Goal: Find specific page/section: Find specific page/section

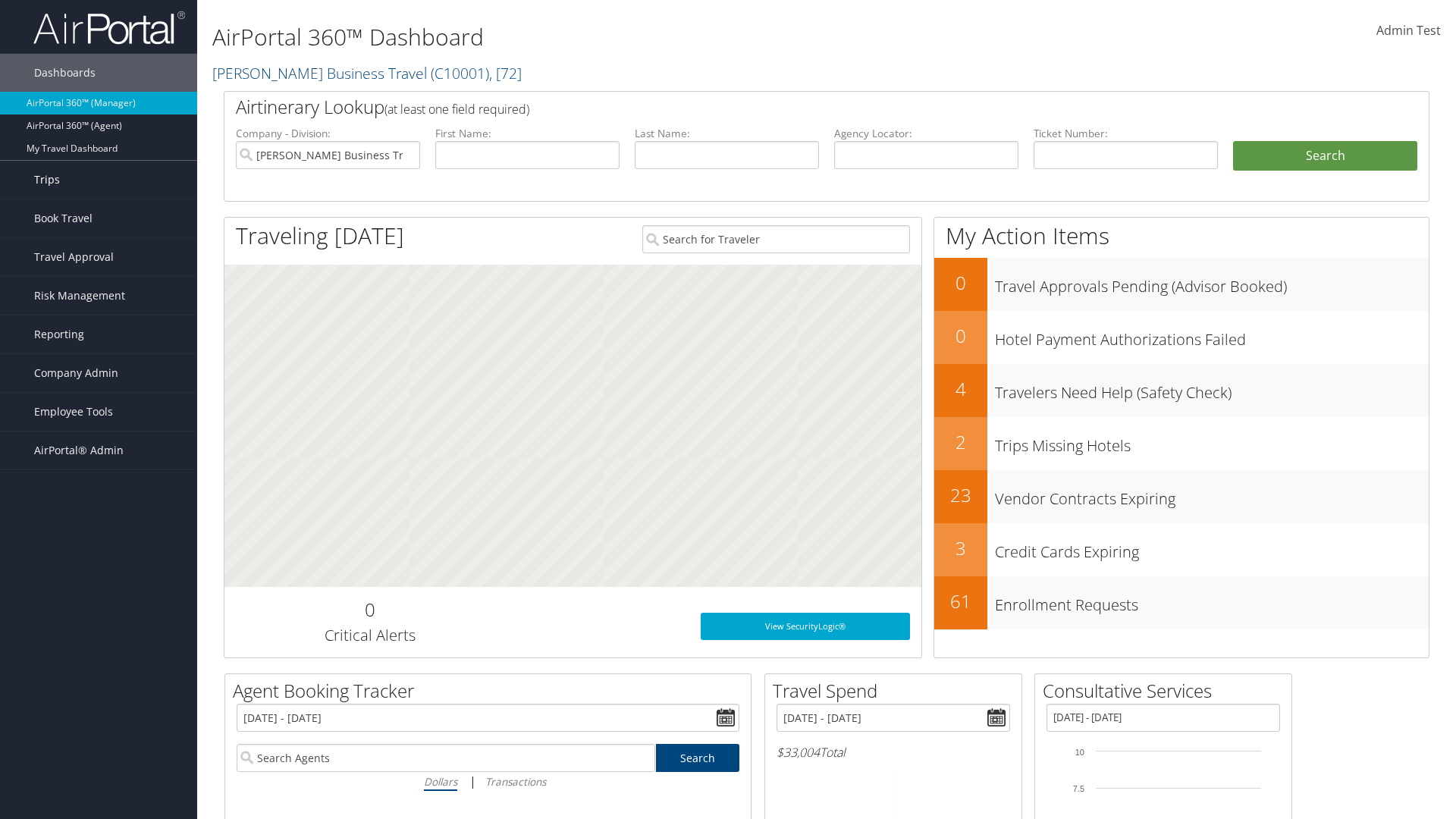
click at [99, 179] on link "Trips" at bounding box center [98, 179] width 197 height 38
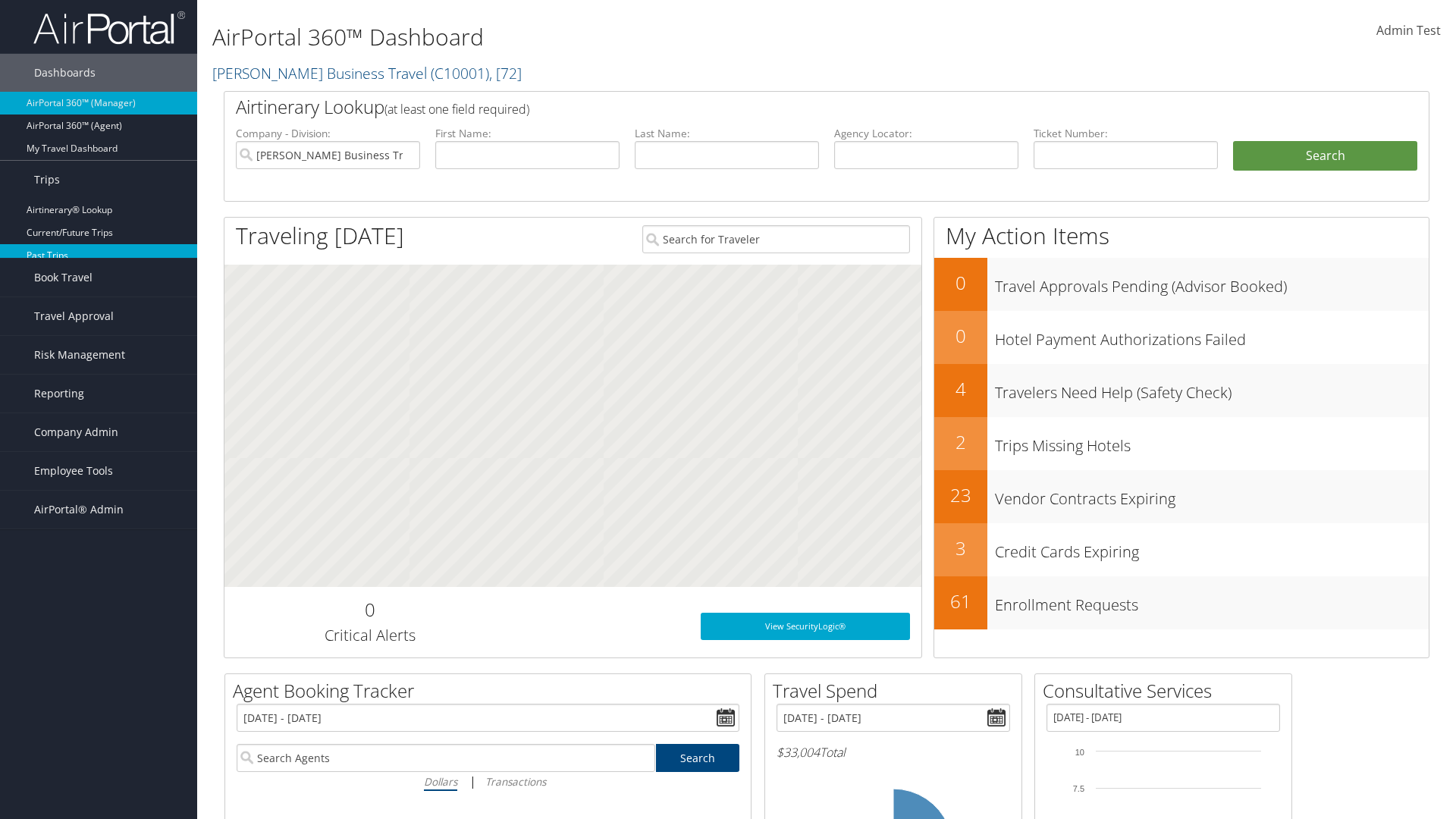
click at [99, 254] on link "Past Trips" at bounding box center [98, 256] width 197 height 23
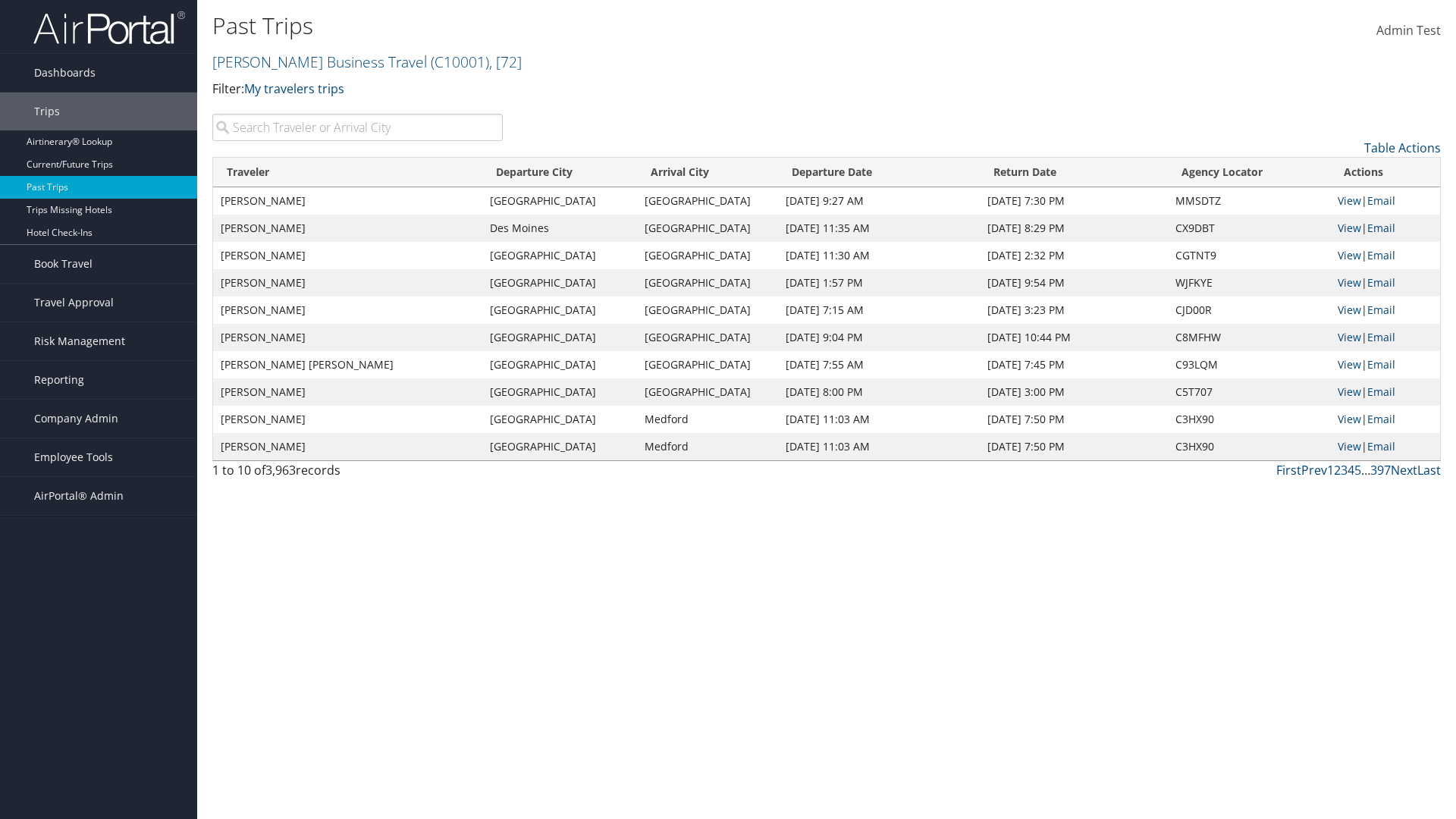
click at [357, 128] on input "search" at bounding box center [357, 127] width 291 height 27
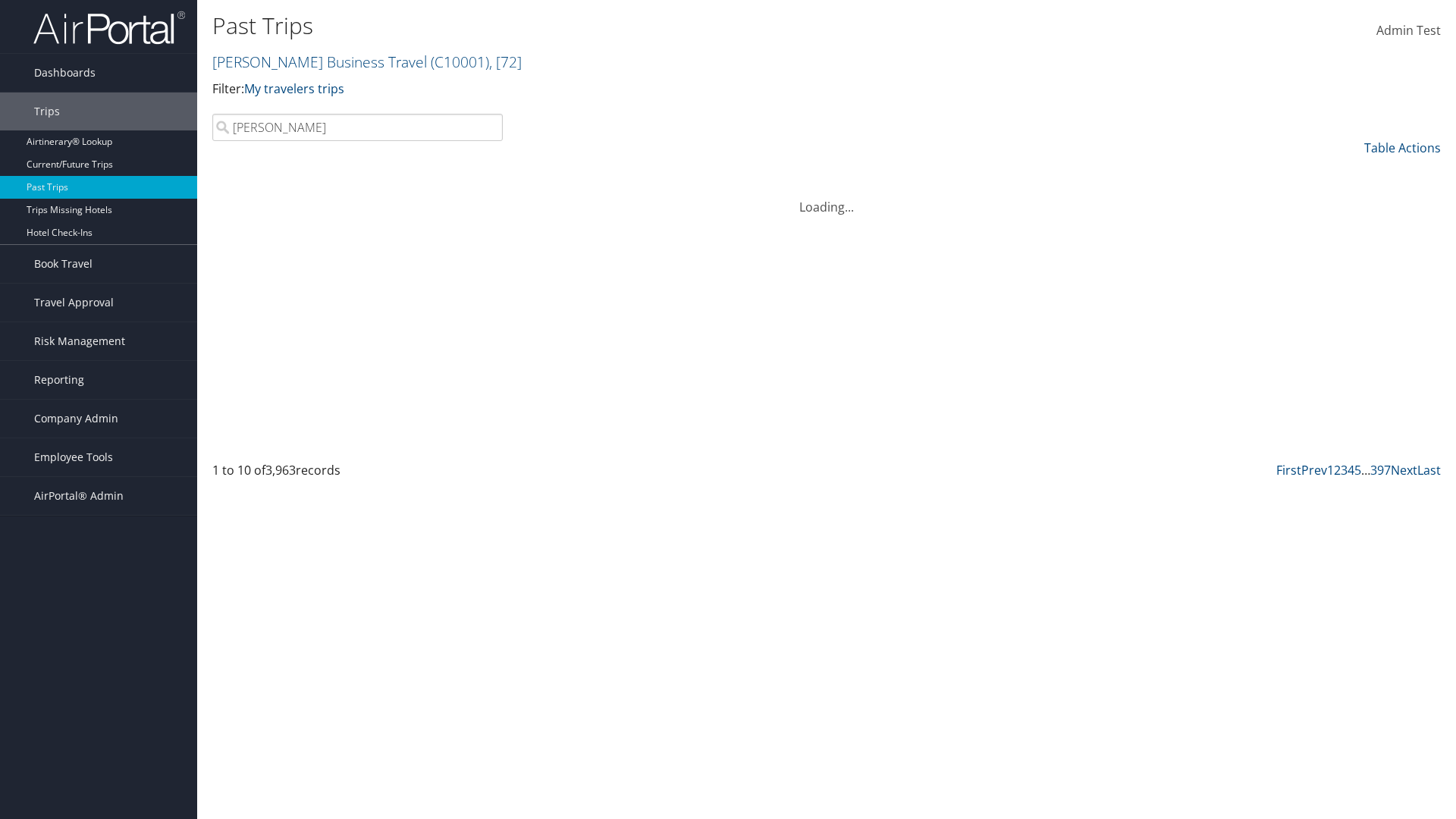
type input "[PERSON_NAME]"
click at [357, 128] on input "search" at bounding box center [357, 127] width 291 height 27
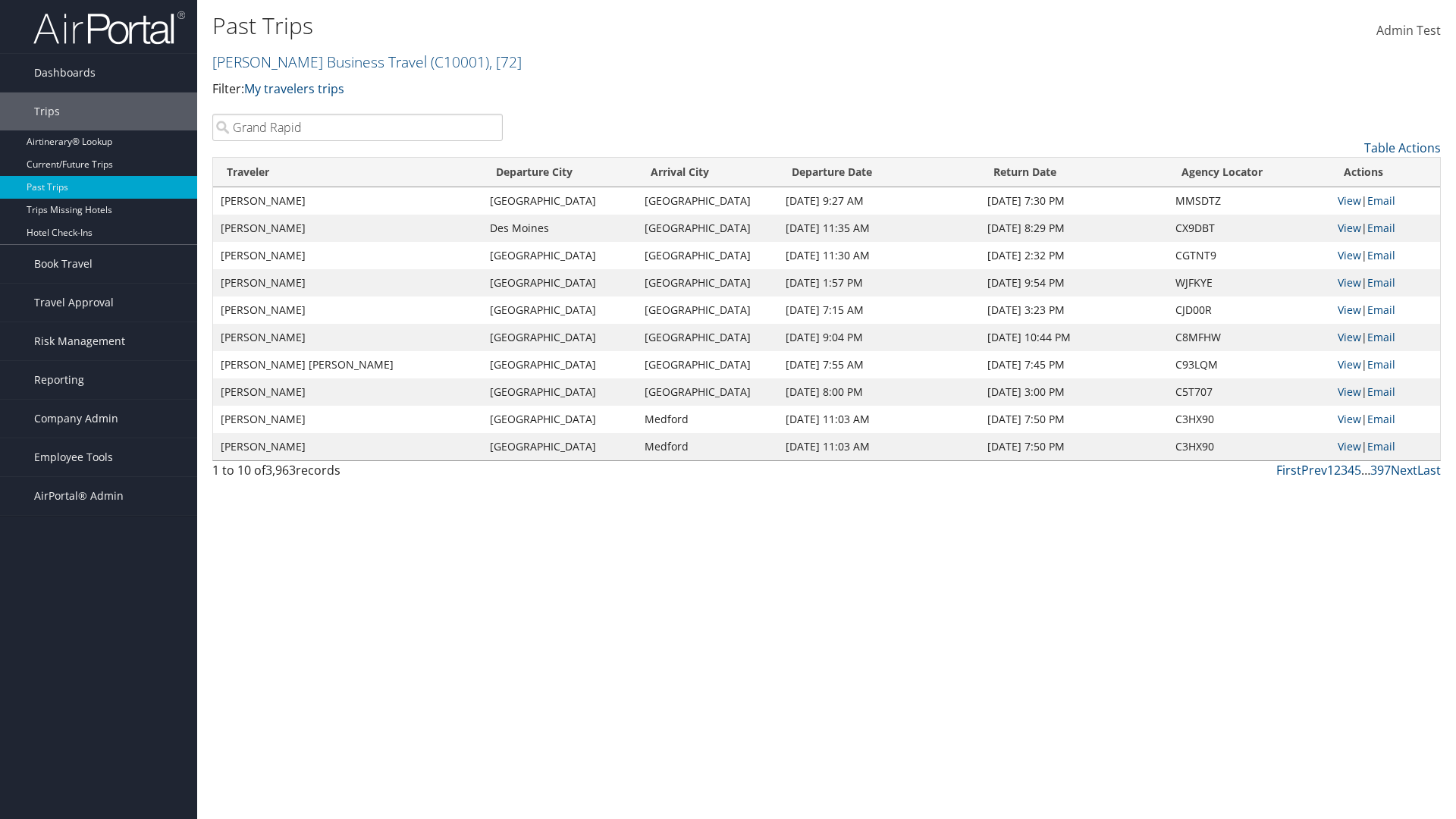
type input "[GEOGRAPHIC_DATA]"
